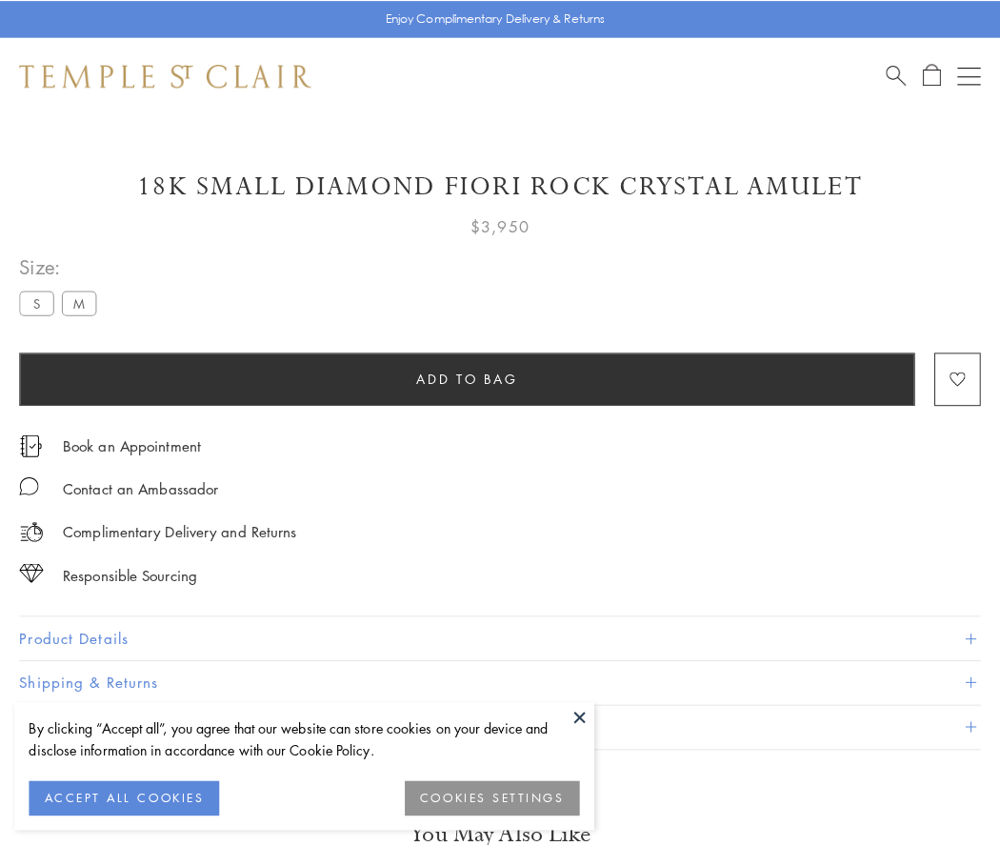
scroll to position [105, 0]
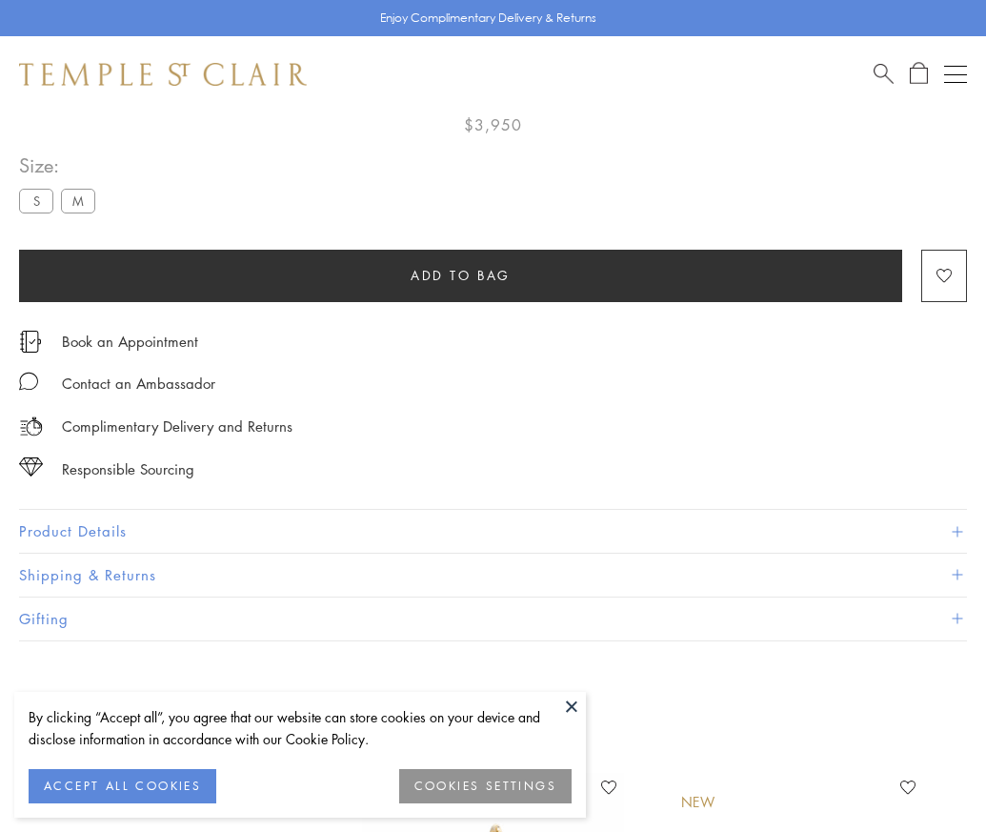
click at [460, 274] on span "Add to bag" at bounding box center [461, 275] width 100 height 21
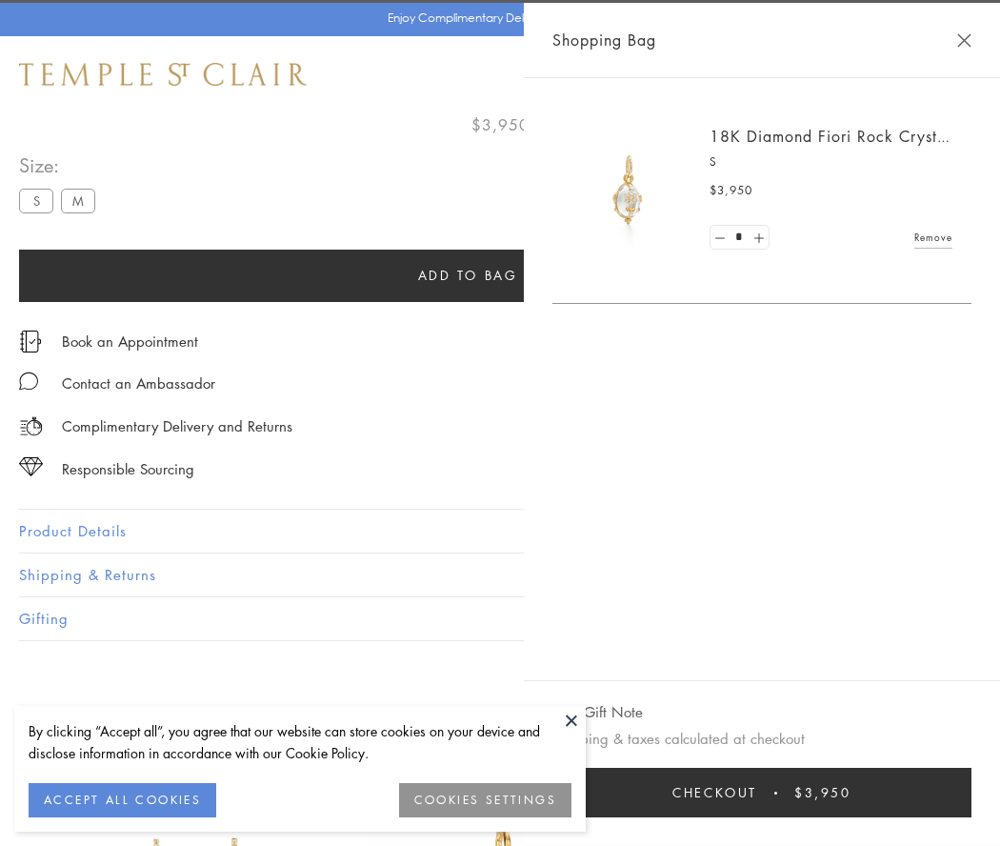
click at [763, 793] on button "Checkout $3,950" at bounding box center [762, 793] width 419 height 50
